Goal: Book appointment/travel/reservation

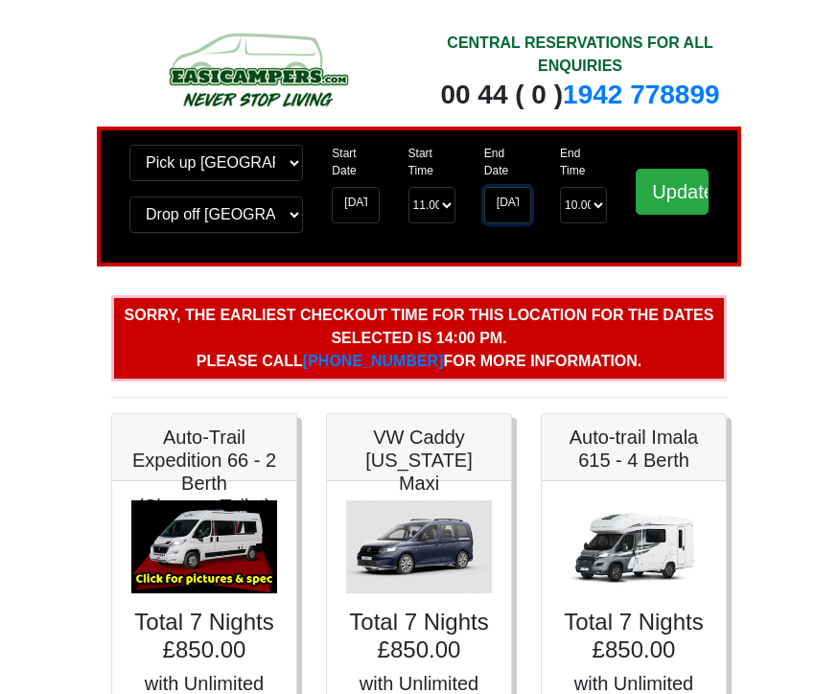
click at [510, 195] on input "[DATE]" at bounding box center [507, 205] width 47 height 36
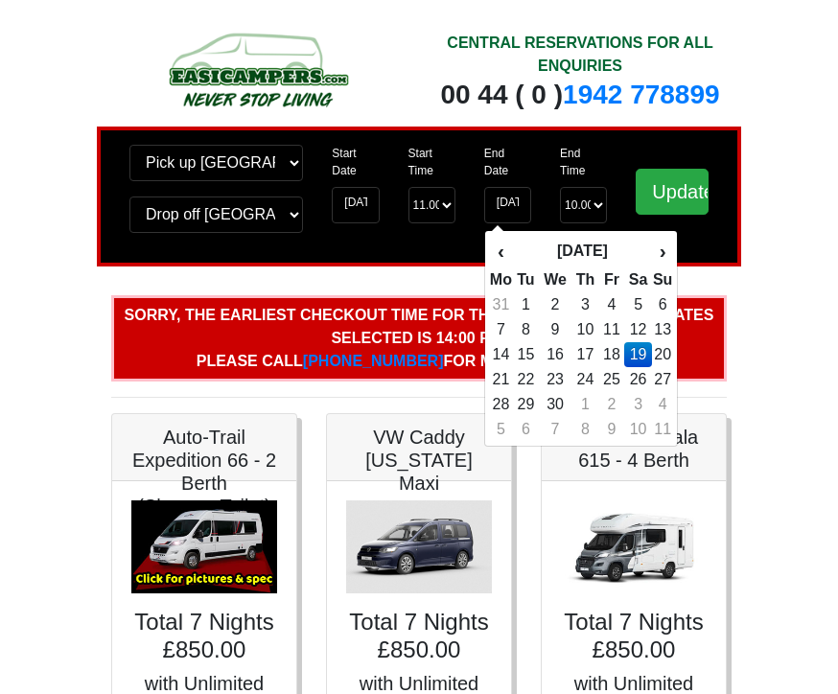
click at [670, 367] on td "20" at bounding box center [662, 354] width 21 height 25
type input "20-09-2026"
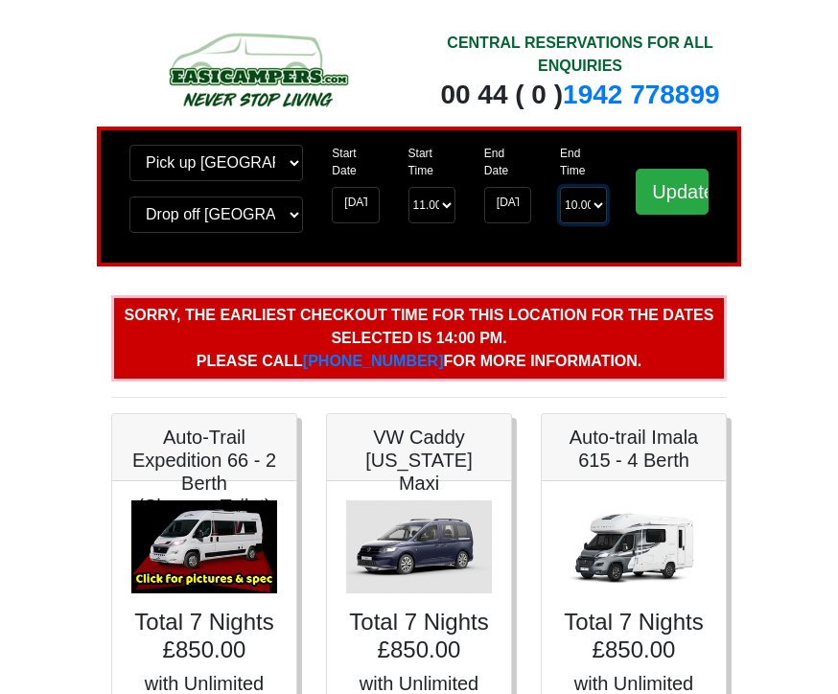
click at [597, 210] on select "End Time 10.00 -------- 08.00 am 09.00 am 10.00 am 11.00 am (Sunday Only)" at bounding box center [583, 205] width 47 height 36
select select "11.00"
click at [686, 186] on input "Update" at bounding box center [672, 192] width 73 height 46
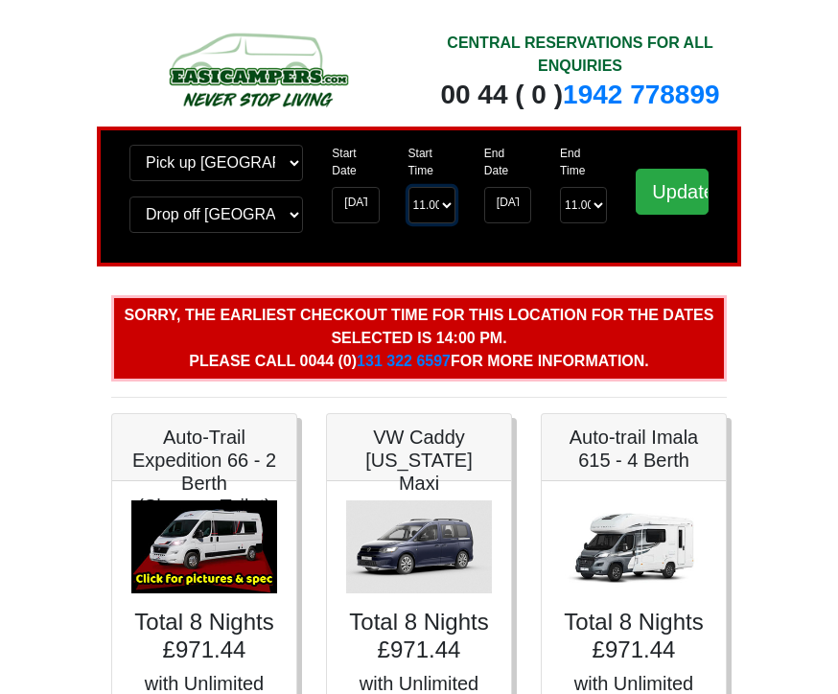
click at [443, 211] on select "Start Time 11.00 -------- 11.00 am ([DATE] & [DATE] Only) 12.00 pm ([DATE]) 13.…" at bounding box center [431, 205] width 47 height 36
select select "14.00"
click at [673, 201] on input "Update" at bounding box center [672, 192] width 73 height 46
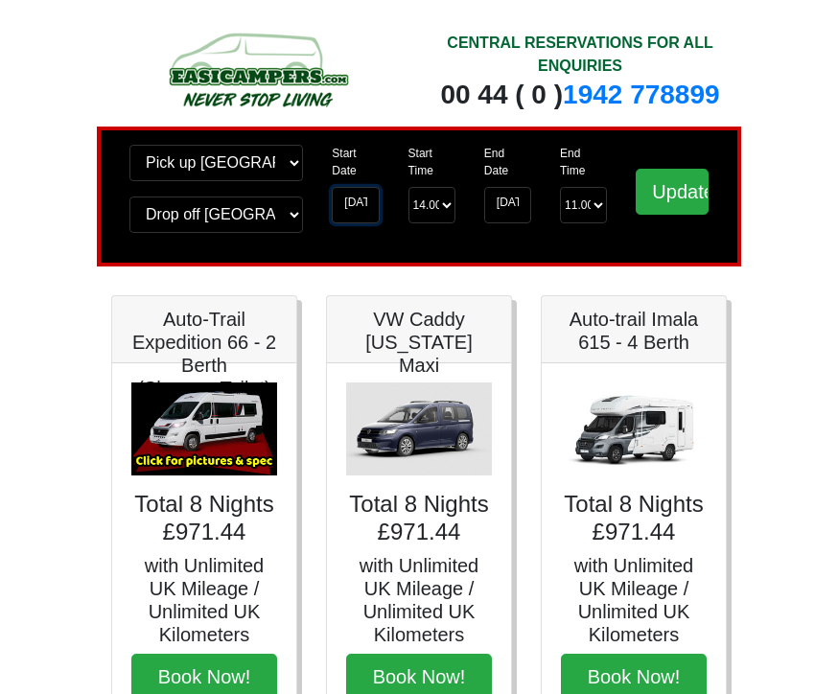
click at [362, 210] on input "[DATE]" at bounding box center [355, 205] width 47 height 36
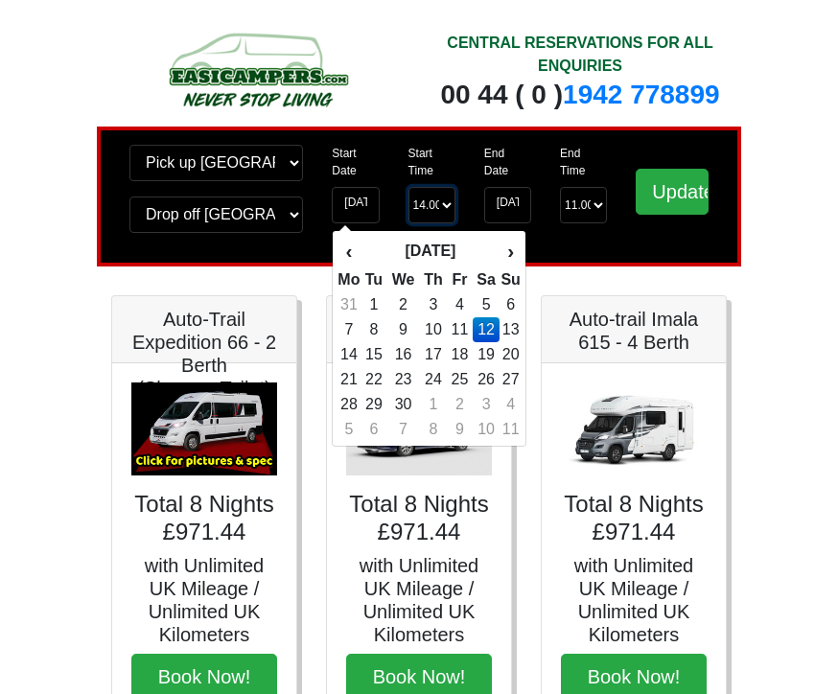
click at [424, 201] on select "Start Time 14.00 -------- 11.00 am (Saturday & Sunday Only) 12.00 pm (Saturday)…" at bounding box center [431, 205] width 47 height 36
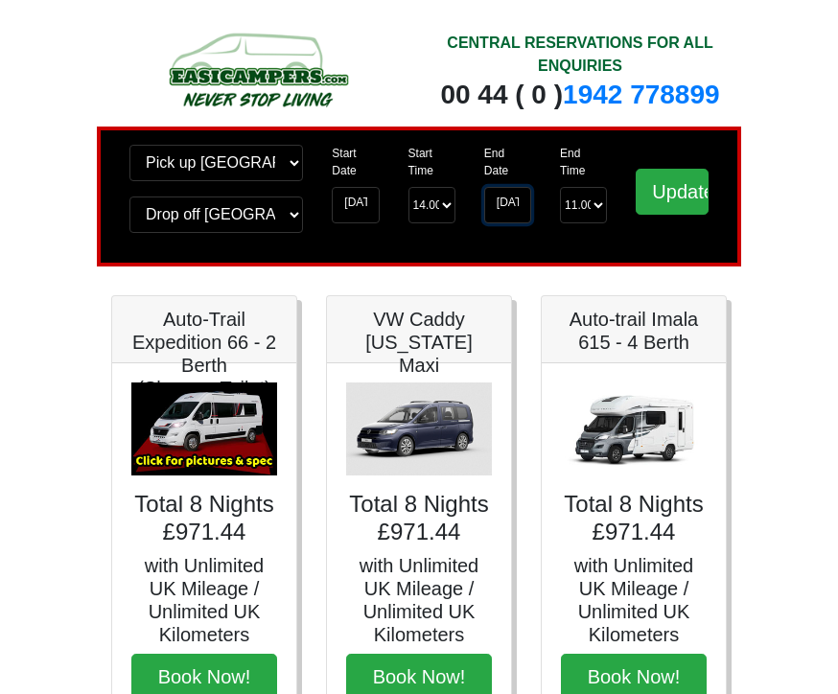
click at [510, 205] on input "20-09-2026" at bounding box center [507, 205] width 47 height 36
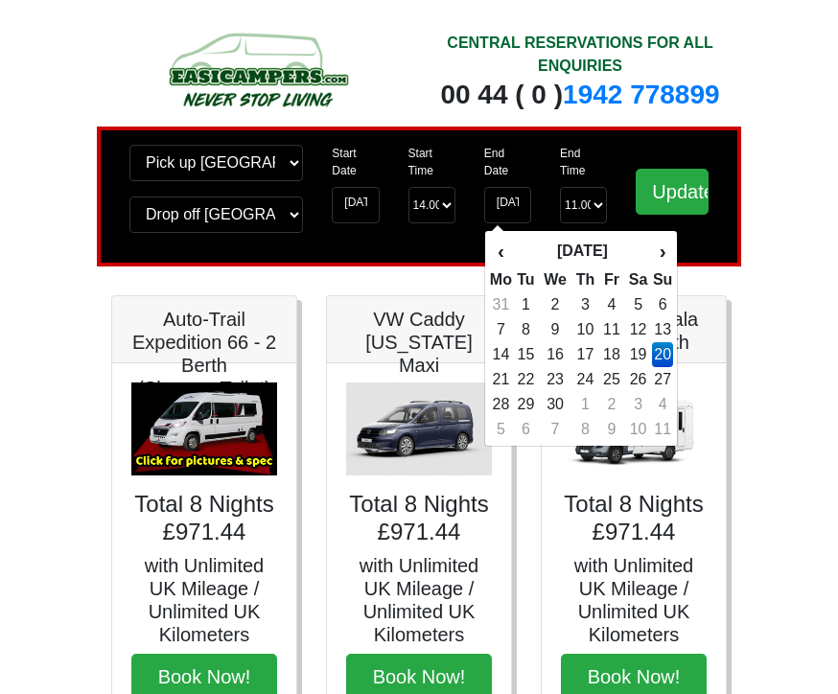
click at [639, 367] on td "19" at bounding box center [638, 354] width 28 height 25
type input "[DATE]"
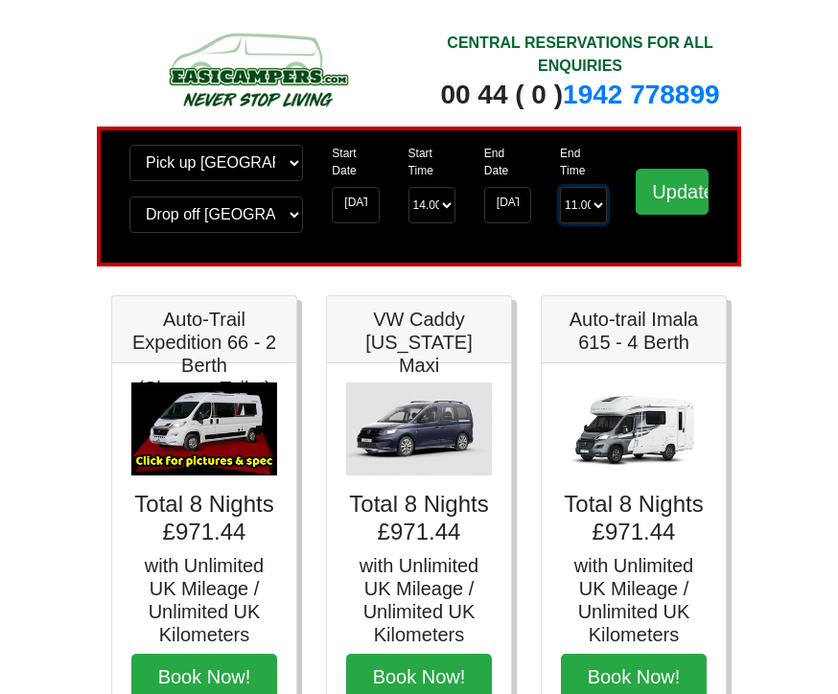
click at [593, 217] on select "End Time 11.00 -------- 08.00 am 09.00 am 10.00 am 11.00 am (Sunday Only)" at bounding box center [583, 205] width 47 height 36
click at [679, 195] on input "Update" at bounding box center [672, 192] width 73 height 46
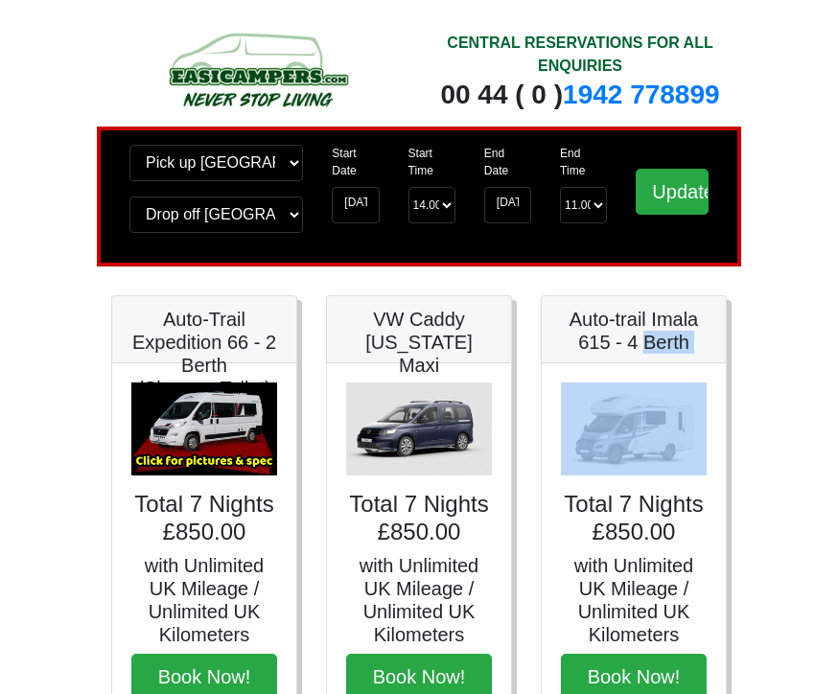
click at [771, 361] on body "CENTRAL RESERVATIONS FOR ALL ENQUIRIES [PHONE_NUMBER] Easicampers Booking : Sea…" at bounding box center [419, 702] width 838 height 1405
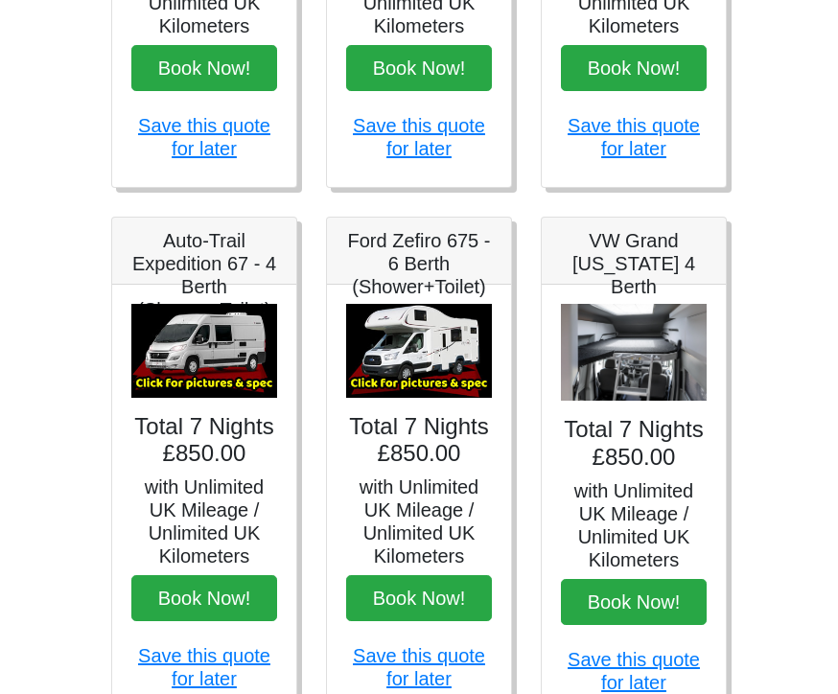
scroll to position [610, 0]
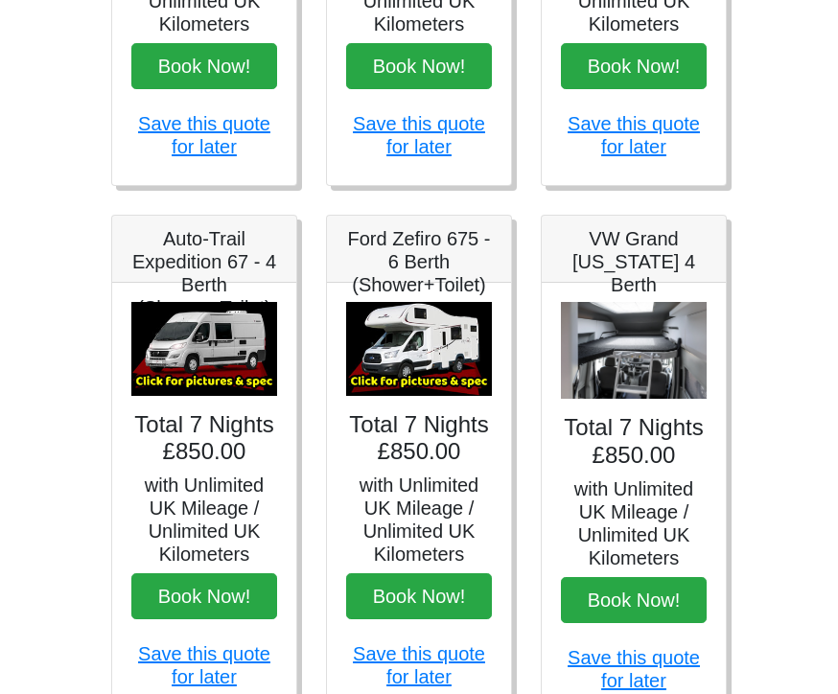
click at [231, 357] on img at bounding box center [204, 350] width 146 height 94
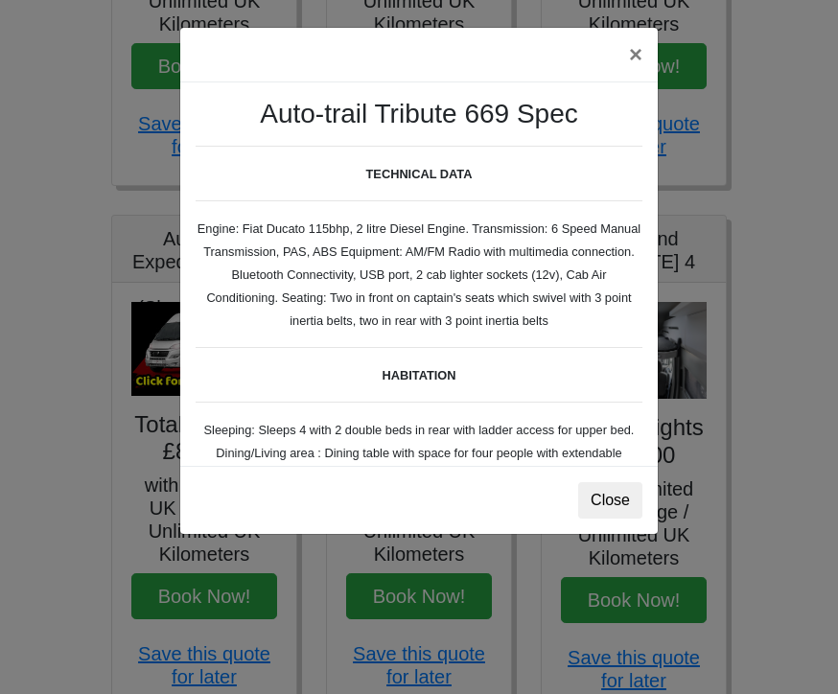
click at [612, 498] on button "Close" at bounding box center [610, 500] width 64 height 36
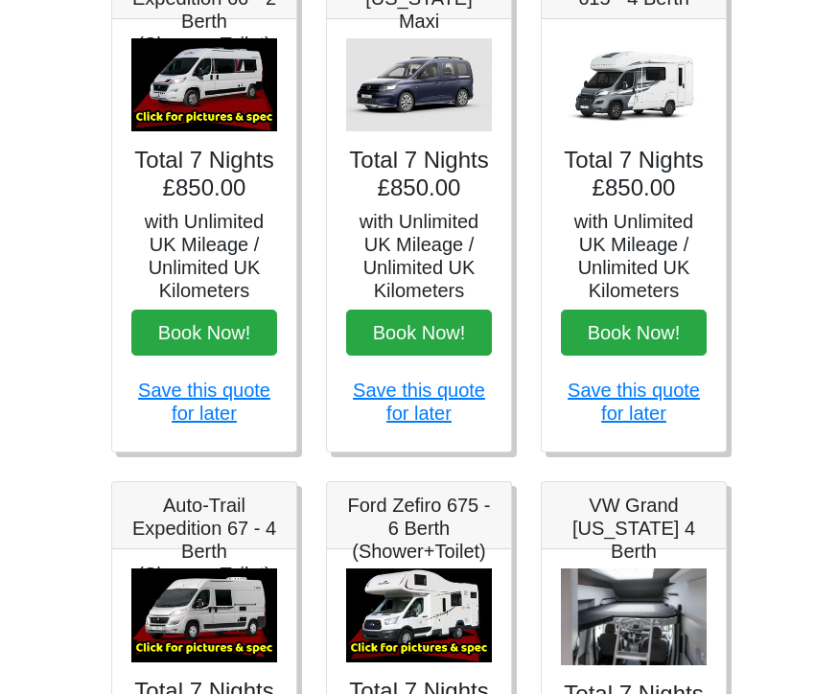
scroll to position [343, 0]
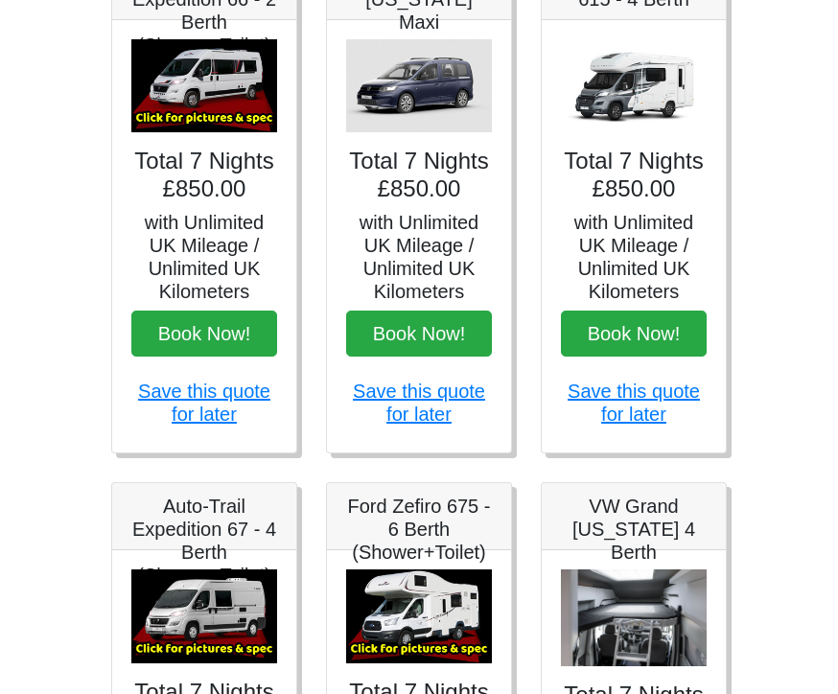
click at [643, 339] on button "Book Now!" at bounding box center [634, 334] width 146 height 46
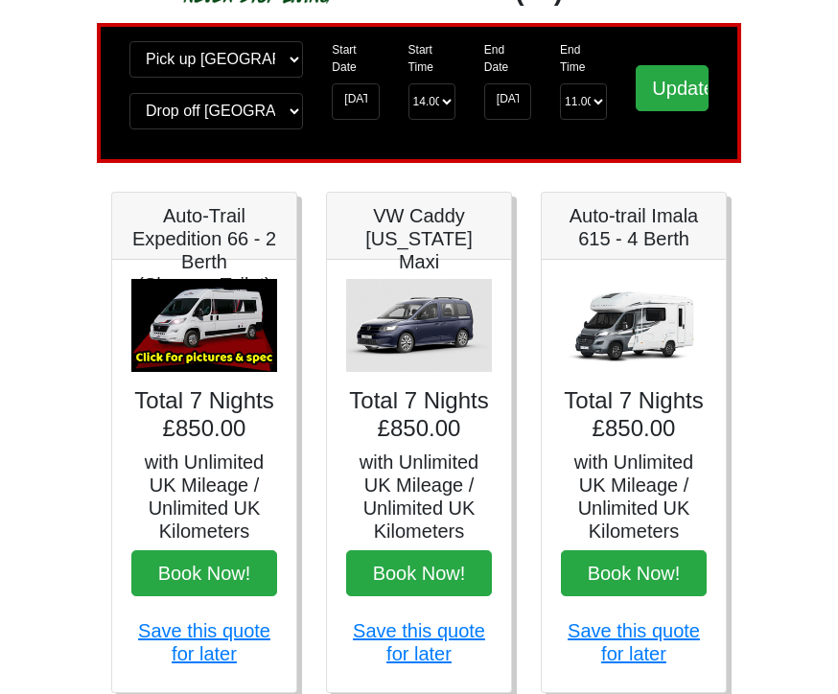
scroll to position [105, 0]
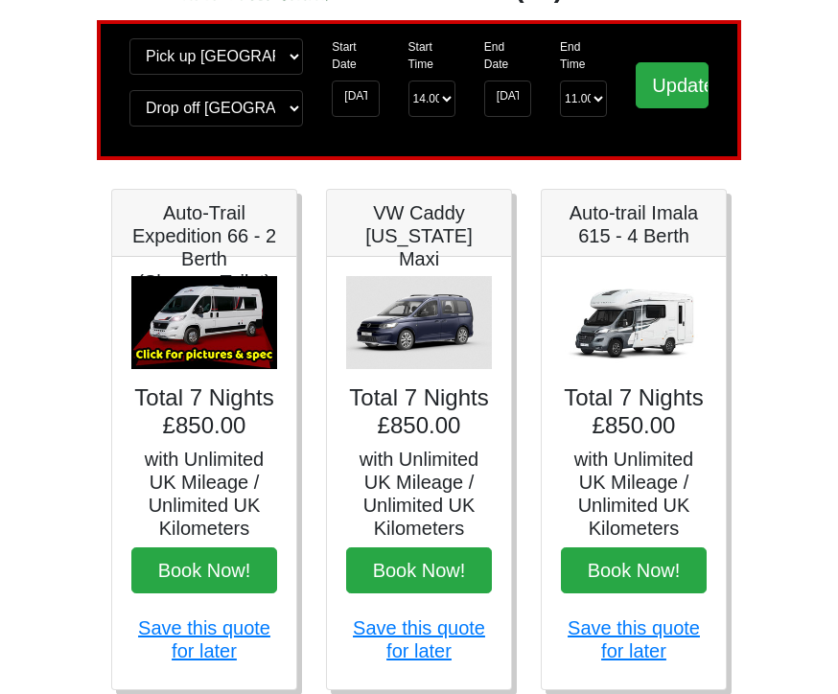
click at [647, 329] on img at bounding box center [634, 324] width 146 height 94
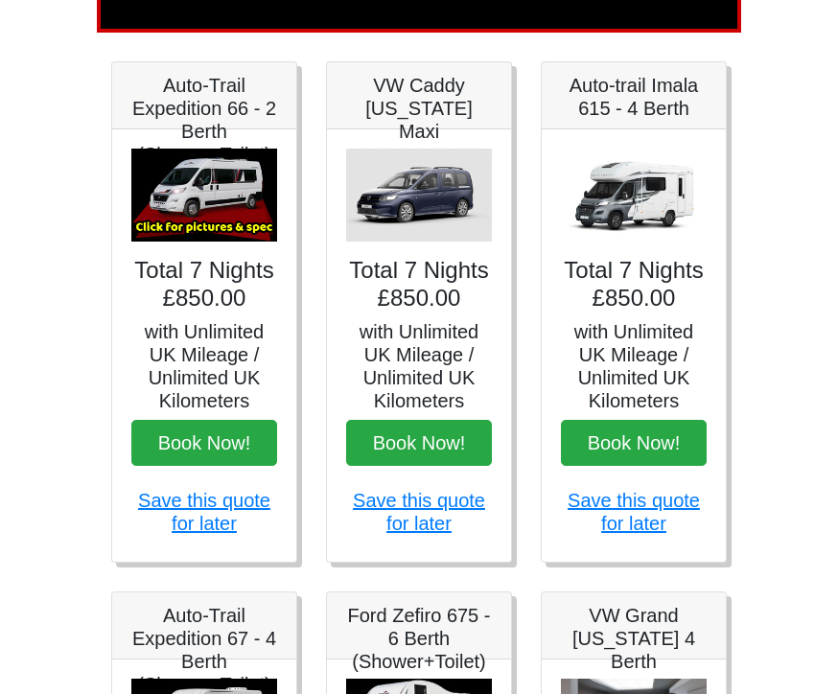
scroll to position [274, 0]
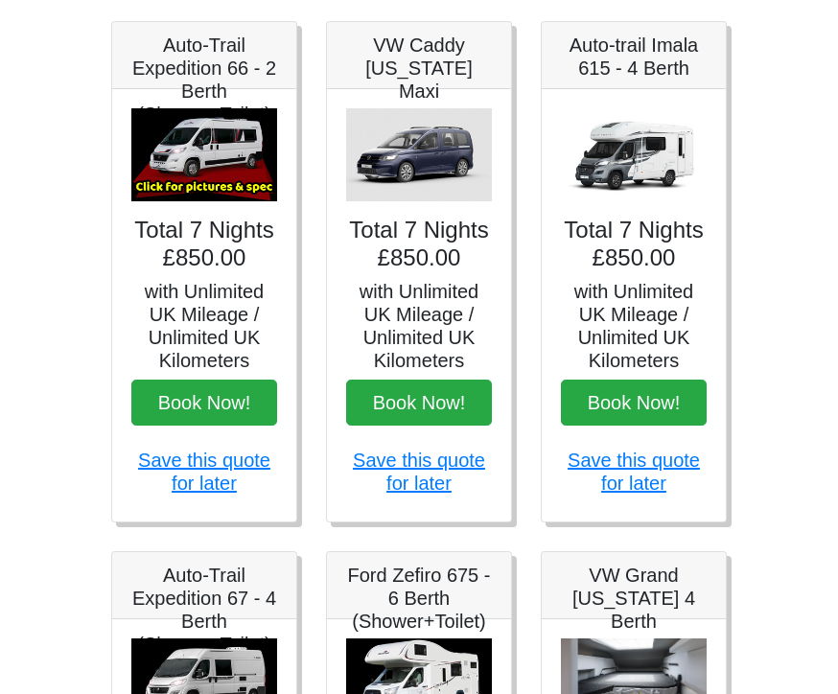
click at [647, 465] on link "Save this quote for later" at bounding box center [634, 472] width 132 height 44
